Goal: Task Accomplishment & Management: Use online tool/utility

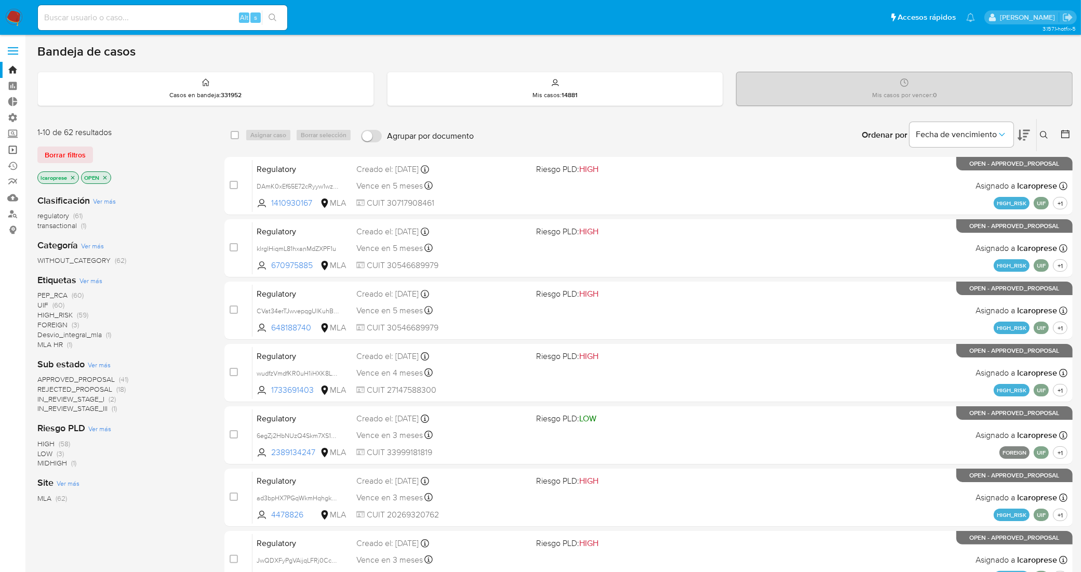
click at [10, 151] on link "Operaciones masivas" at bounding box center [62, 150] width 124 height 16
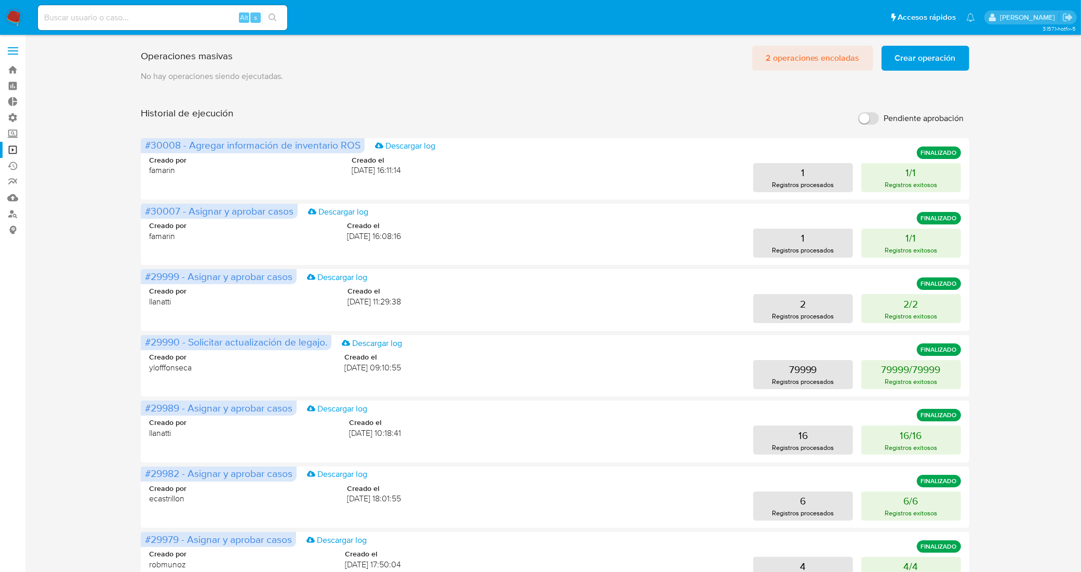
click at [835, 58] on span "2 operaciones encoladas" at bounding box center [813, 58] width 94 height 23
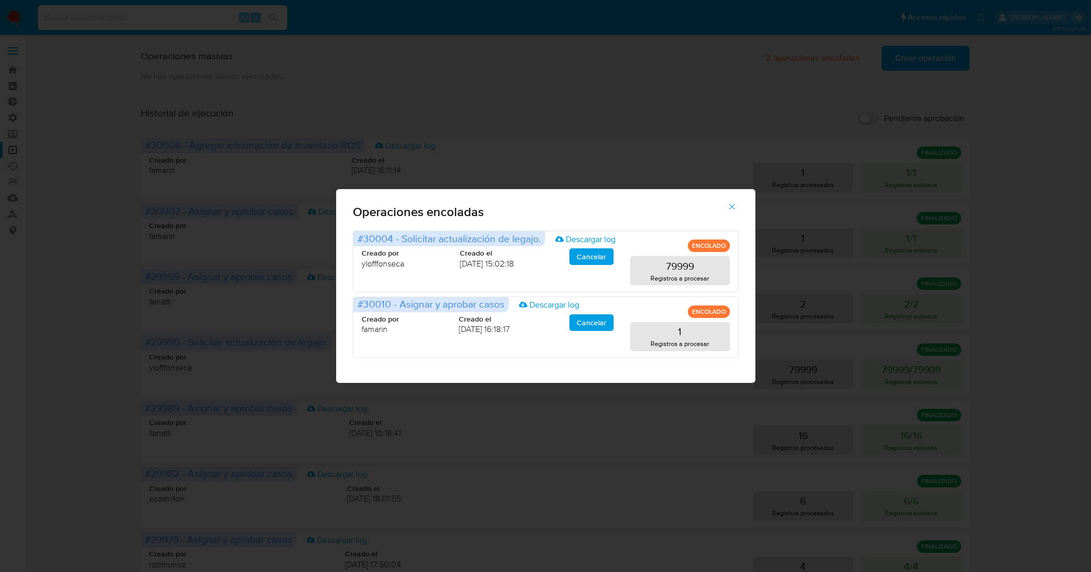
click at [727, 208] on icon "button" at bounding box center [731, 206] width 9 height 9
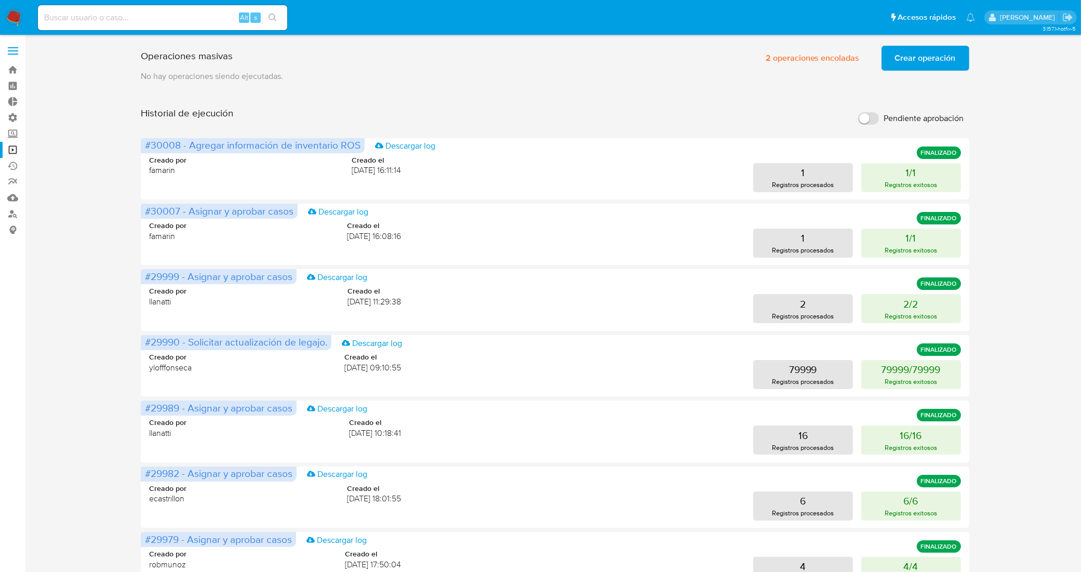
click at [934, 59] on span "Crear operación" at bounding box center [925, 58] width 61 height 23
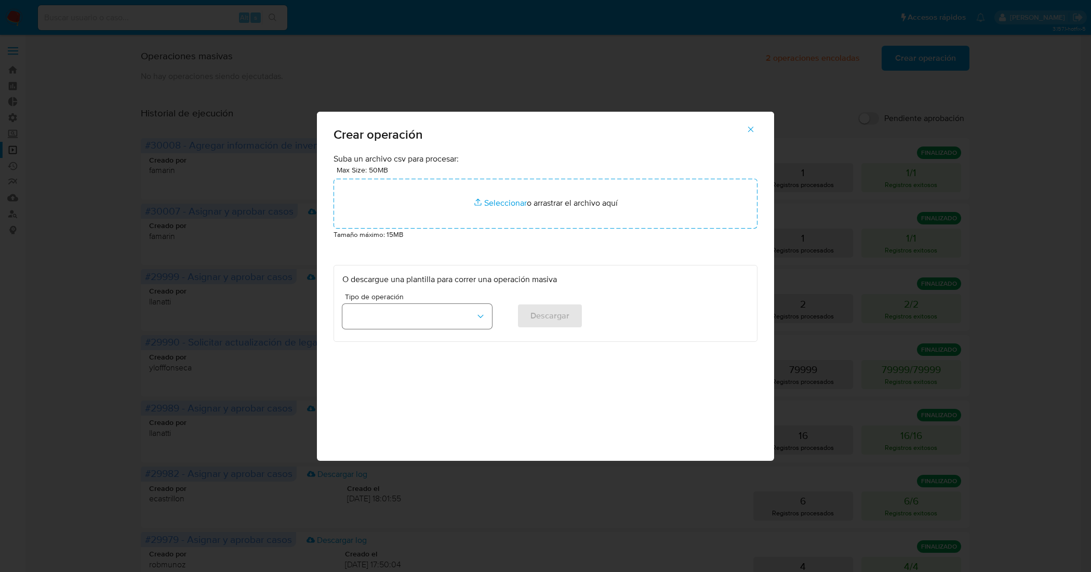
click at [479, 312] on icon "button" at bounding box center [480, 316] width 10 height 10
click at [419, 395] on div "Aprobar casos" at bounding box center [414, 390] width 131 height 25
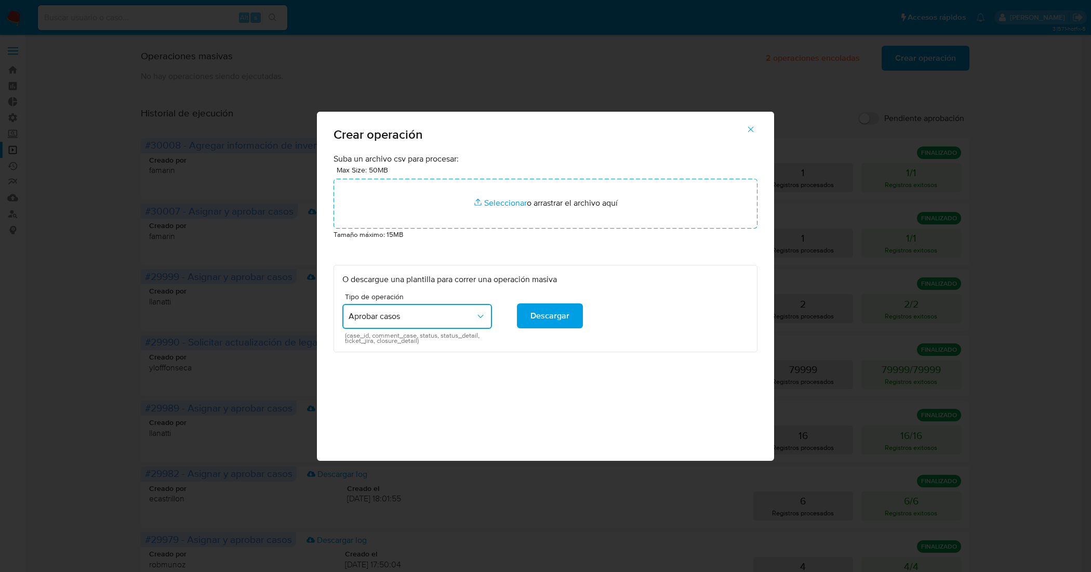
click at [478, 321] on icon "button" at bounding box center [480, 316] width 10 height 10
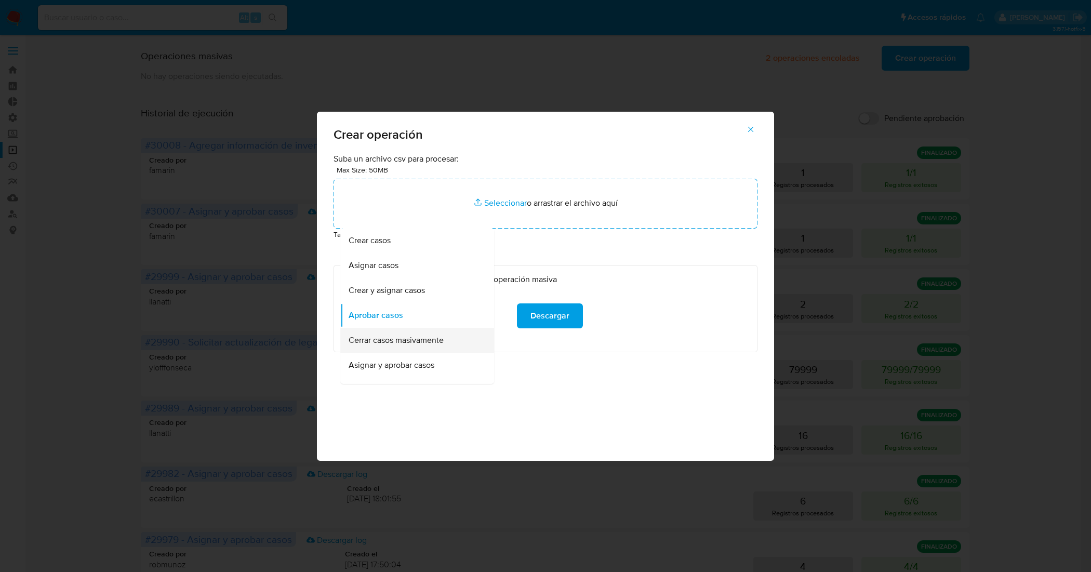
click at [433, 339] on span "Cerrar casos masivamente" at bounding box center [396, 340] width 95 height 10
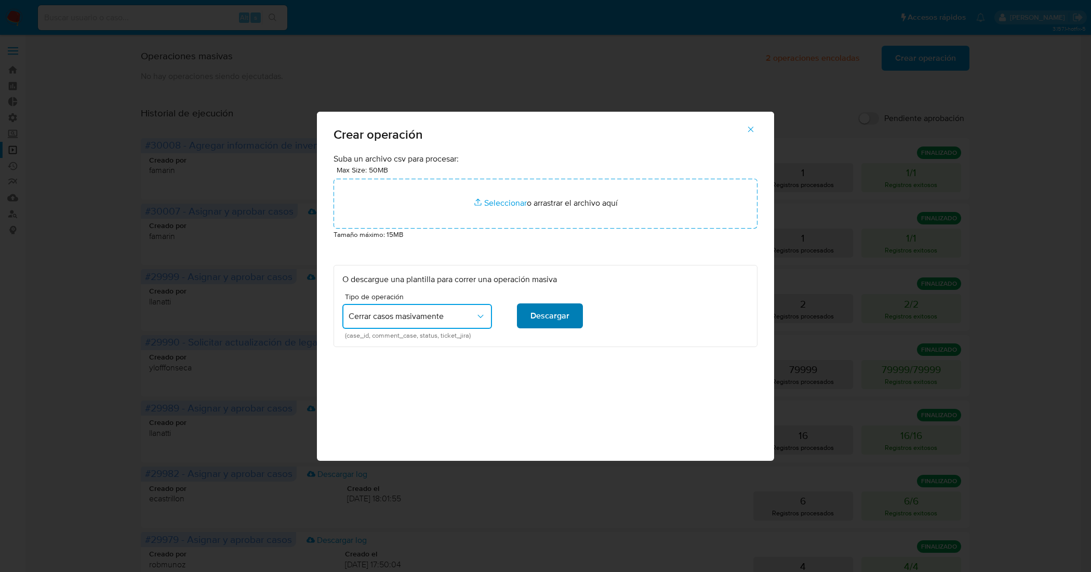
click at [537, 316] on span "Descargar" at bounding box center [549, 315] width 39 height 23
click at [748, 133] on icon "button" at bounding box center [750, 129] width 9 height 9
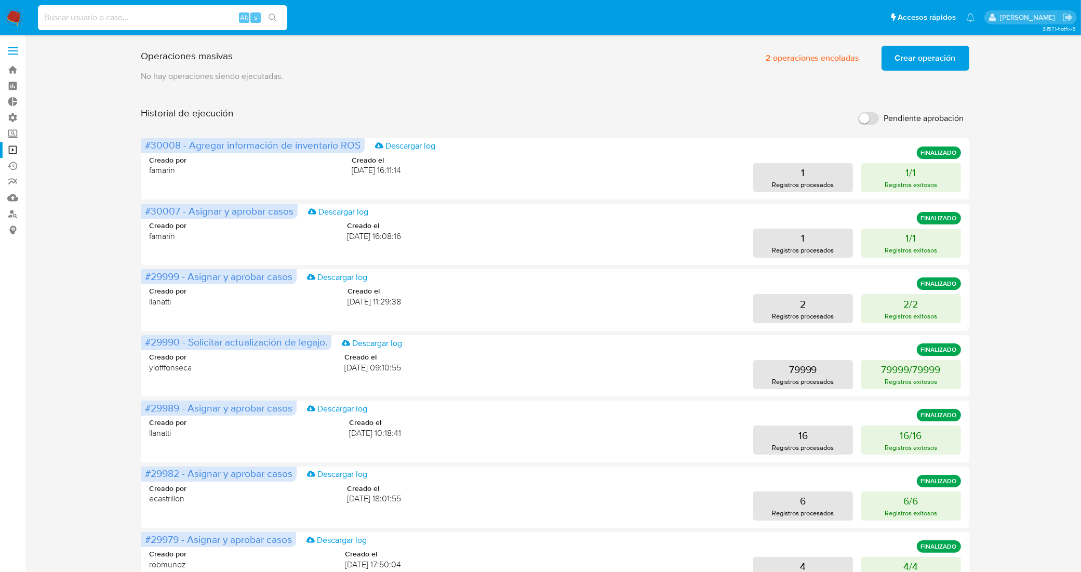
click at [161, 16] on input at bounding box center [162, 18] width 249 height 14
paste input "nXZNBqhd3RjFBrCbFiX18VCi"
type input "nXZNBqhd3RjFBrCbFiX18VCi"
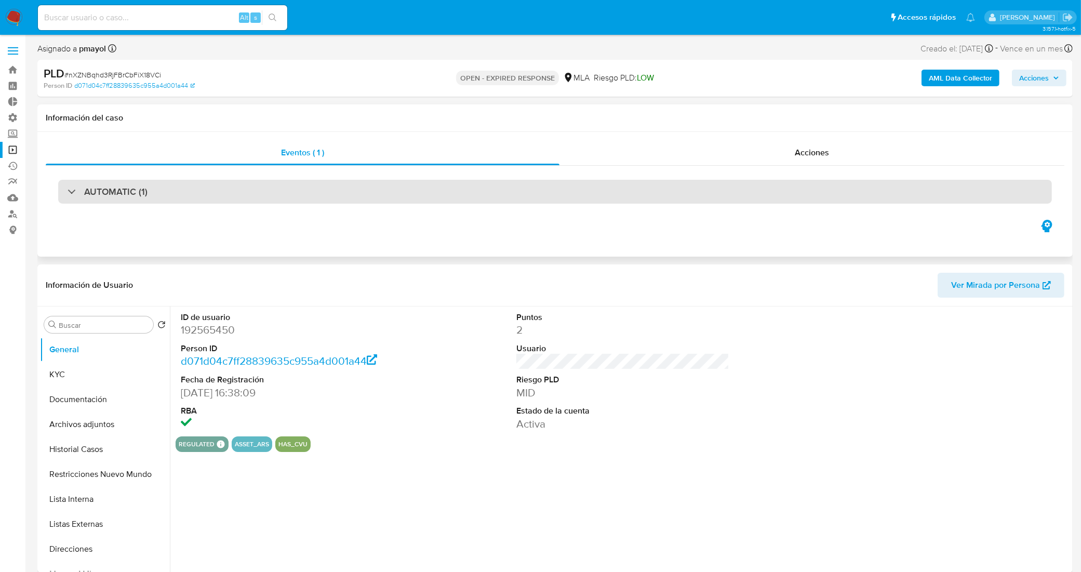
select select "10"
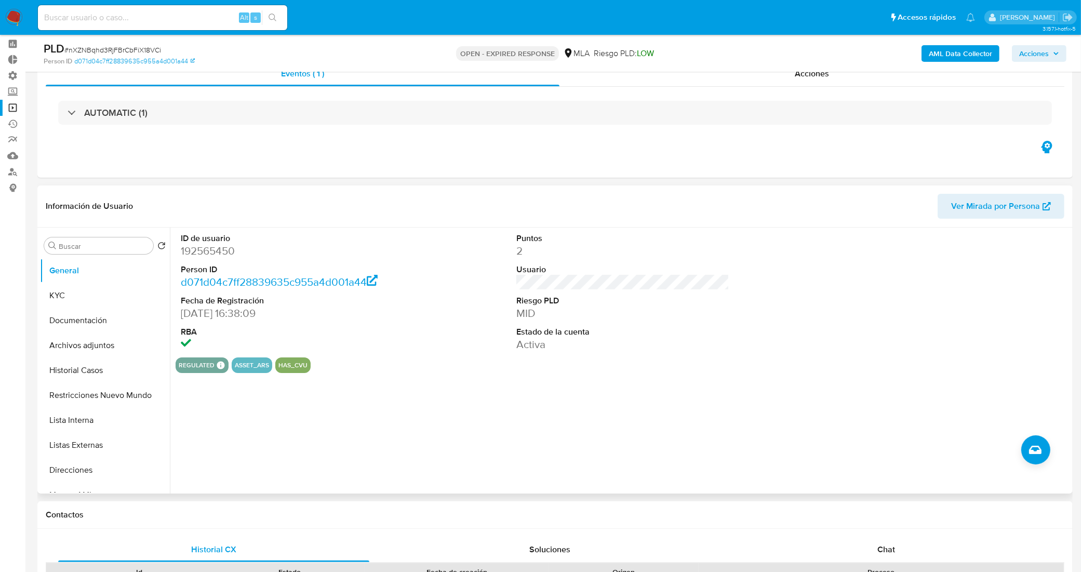
scroll to position [65, 0]
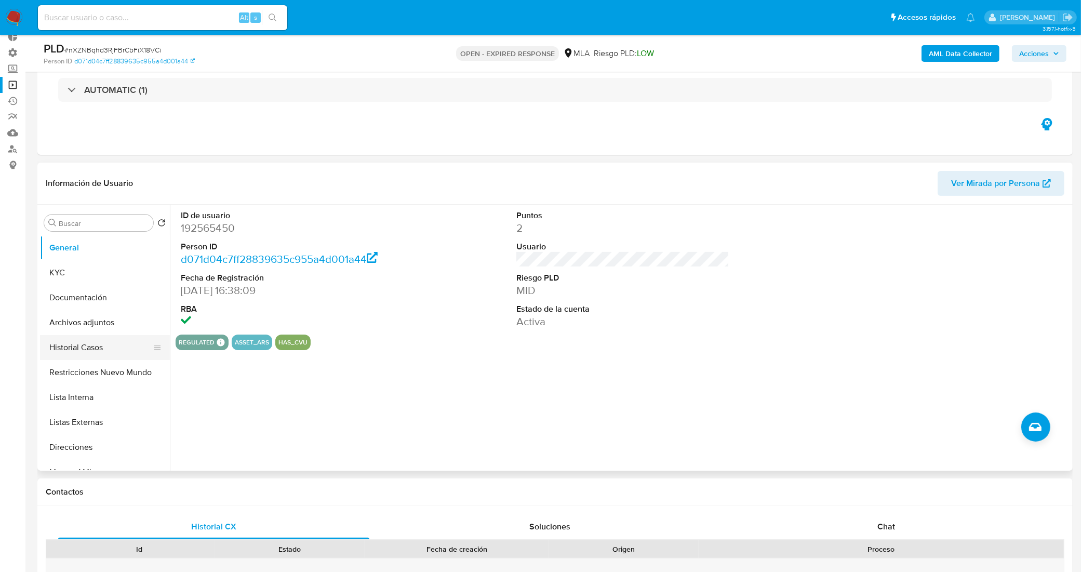
click at [102, 351] on button "Historial Casos" at bounding box center [101, 347] width 122 height 25
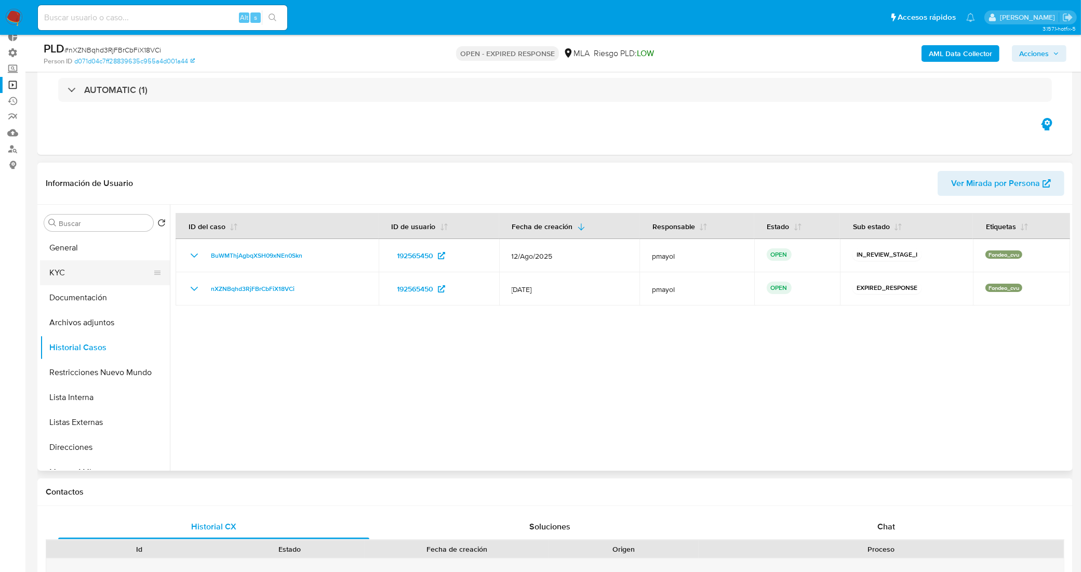
click at [86, 284] on button "KYC" at bounding box center [101, 272] width 122 height 25
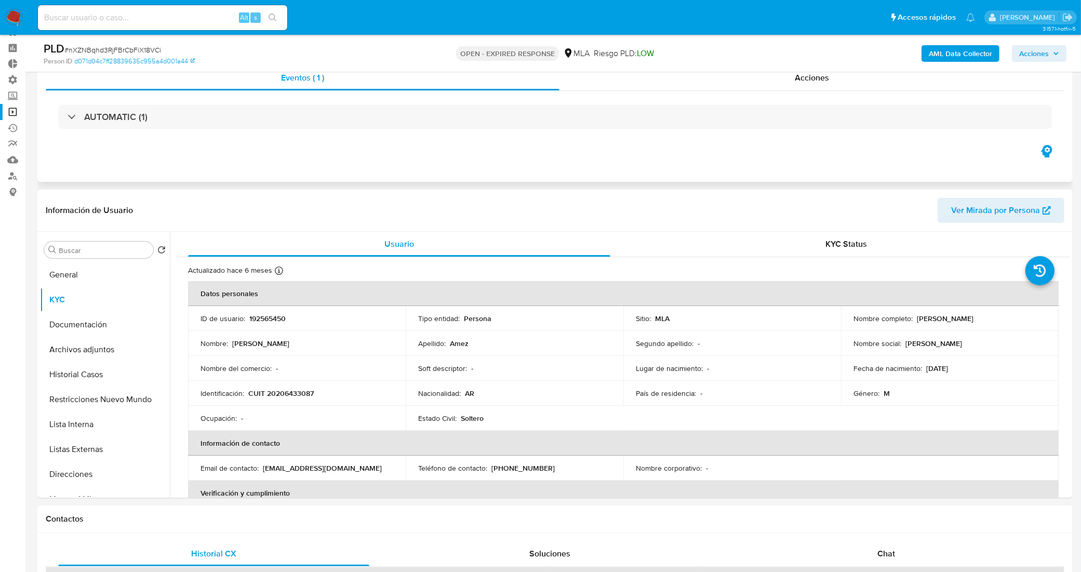
scroll to position [0, 0]
